Goal: Task Accomplishment & Management: Manage account settings

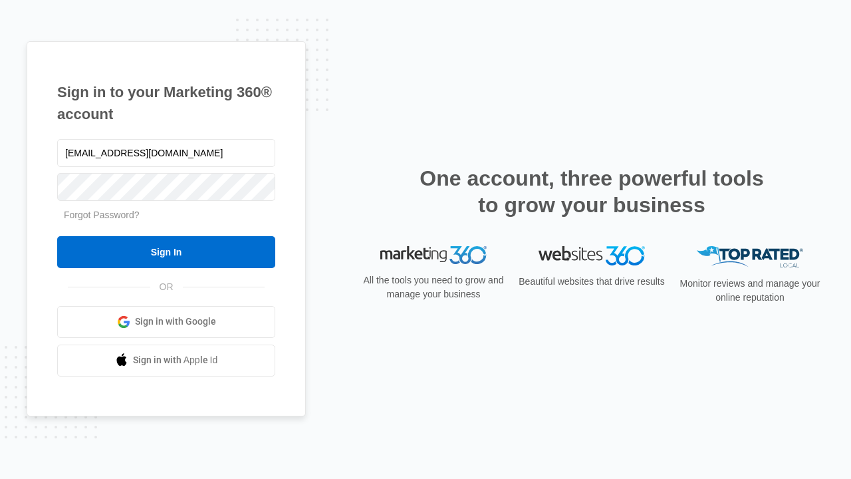
type input "dankie614@gmail.com"
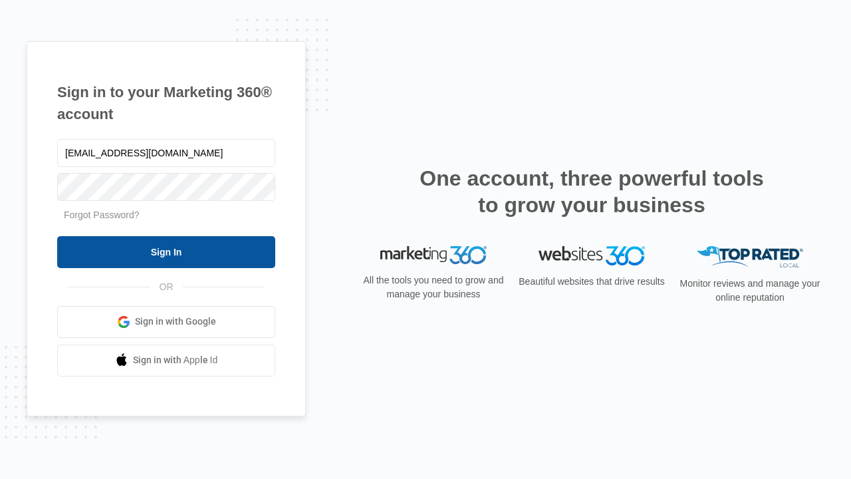
click at [166, 251] on input "Sign In" at bounding box center [166, 252] width 218 height 32
